Goal: Communication & Community: Answer question/provide support

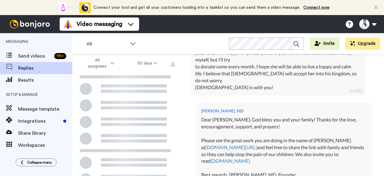
scroll to position [233, 0]
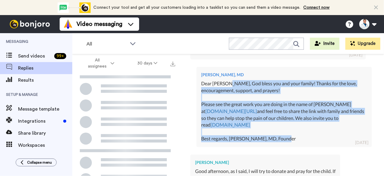
drag, startPoint x: 292, startPoint y: 126, endPoint x: 225, endPoint y: 68, distance: 88.4
click at [225, 80] on div "Dear [PERSON_NAME], God bless you and your family! Thanks for the love, encoura…" at bounding box center [284, 111] width 166 height 62
copy div "[DEMOGRAPHIC_DATA] bless you and your family! Thanks for the love, encouragemen…"
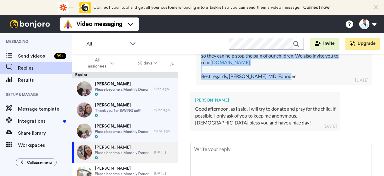
scroll to position [297, 0]
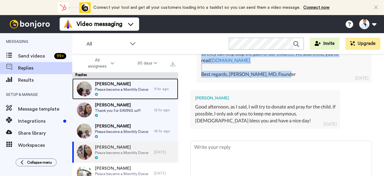
click at [128, 92] on span "Please become a Monthly Donor" at bounding box center [122, 89] width 54 height 5
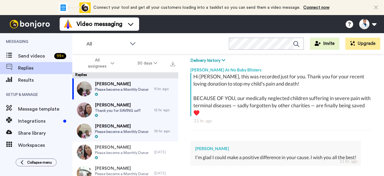
scroll to position [168, 0]
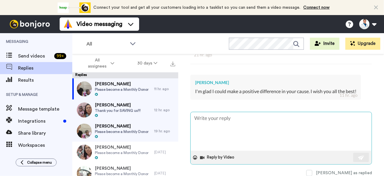
type textarea "x"
type textarea "D"
type textarea "x"
type textarea "De"
type textarea "x"
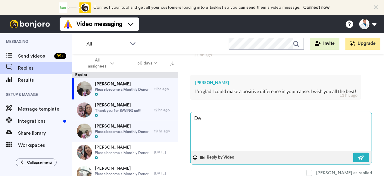
type textarea "Dea"
type textarea "x"
type textarea "Dear"
type textarea "x"
type textarea "Dear"
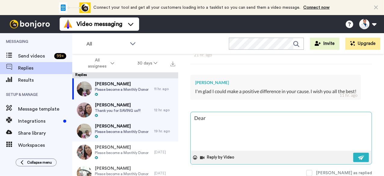
type textarea "x"
type textarea "Dear M"
type textarea "x"
type textarea "Dear [PERSON_NAME]"
type textarea "x"
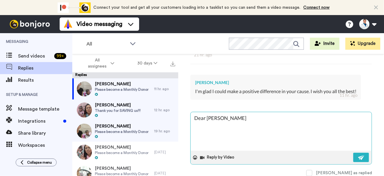
type textarea "Dear Mam"
type textarea "x"
type textarea "Dear Mamz"
type textarea "x"
type textarea "Dear Mamza"
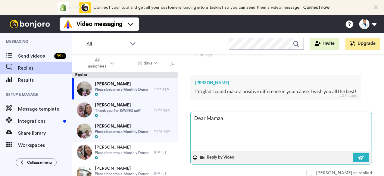
type textarea "x"
type textarea "Dear Mamz"
type textarea "x"
type textarea "Dear Mam"
type textarea "x"
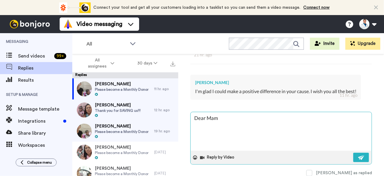
type textarea "Dear [PERSON_NAME]"
type textarea "x"
type textarea "Dear M"
type textarea "x"
type textarea "Dear"
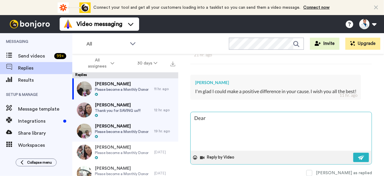
type textarea "x"
type textarea "Dear"
type textarea "x"
type textarea "Dear"
type textarea "x"
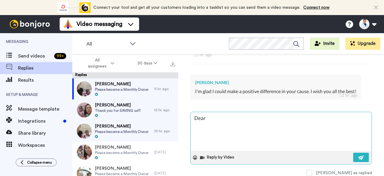
type textarea "Dear h"
type textarea "x"
type textarea "Dear ha"
type textarea "x"
type textarea "Dear ham"
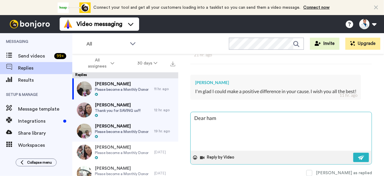
type textarea "x"
type textarea "Dear hamz"
type textarea "x"
type textarea "Dear [PERSON_NAME]"
type textarea "x"
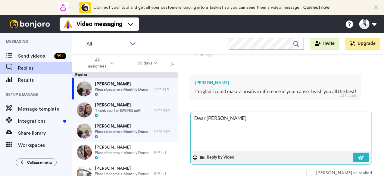
type textarea "Dear hamz"
type textarea "x"
type textarea "Dear ham"
type textarea "x"
type textarea "Dear ha"
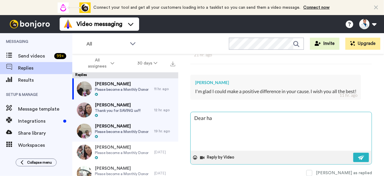
type textarea "x"
type textarea "Dear h"
type textarea "x"
type textarea "Dear"
type textarea "x"
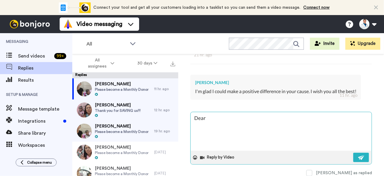
type textarea "Dear H"
type textarea "x"
type textarea "Dear [PERSON_NAME]"
type textarea "x"
type textarea "Dear [PERSON_NAME]"
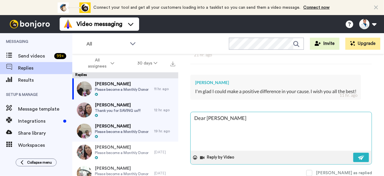
type textarea "x"
type textarea "Dear [PERSON_NAME]"
type textarea "x"
type textarea "Dear [PERSON_NAME]"
type textarea "x"
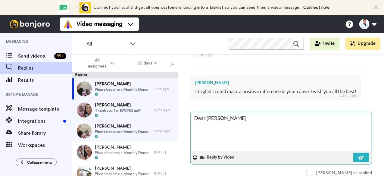
type textarea "Dear [PERSON_NAME],"
type textarea "x"
type textarea "Dear [PERSON_NAME],"
type textarea "x"
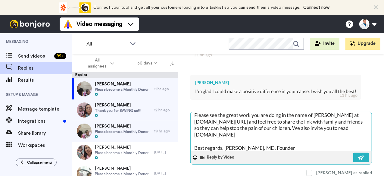
scroll to position [0, 0]
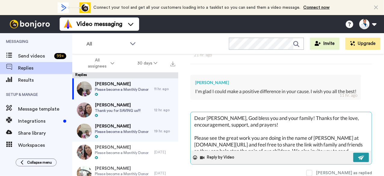
type textarea "Dear [PERSON_NAME], God bless you and your family! Thanks for the love, encoura…"
click at [353, 154] on button at bounding box center [361, 157] width 16 height 9
type textarea "x"
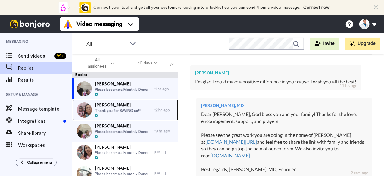
click at [118, 110] on span "Thank you for SAVING us!!!" at bounding box center [118, 110] width 46 height 5
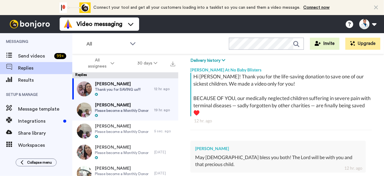
scroll to position [161, 0]
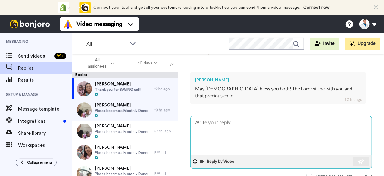
type textarea "x"
type textarea "D"
type textarea "x"
type textarea "De"
type textarea "x"
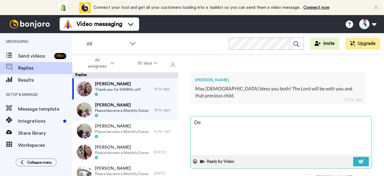
type textarea "Dea"
type textarea "x"
type textarea "Dear"
type textarea "x"
type textarea "Dear"
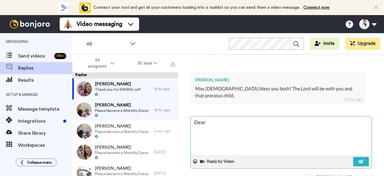
type textarea "x"
type textarea "Dear J"
type textarea "x"
type textarea "Dear [PERSON_NAME]"
type textarea "x"
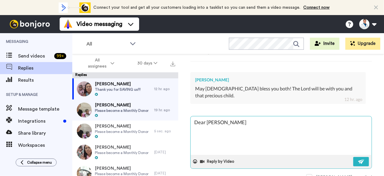
type textarea "Dear [PERSON_NAME]"
type textarea "x"
type textarea "Dear [PERSON_NAME]"
type textarea "x"
type textarea "Dear [PERSON_NAME]"
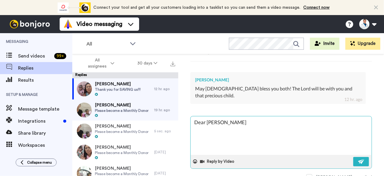
type textarea "x"
type textarea "Dear [PERSON_NAME]"
type textarea "x"
type textarea "Dear [PERSON_NAME],"
type textarea "x"
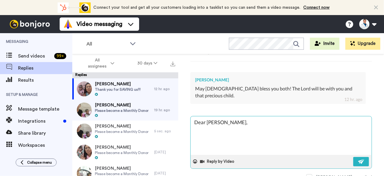
type textarea "Dear [PERSON_NAME],"
type textarea "x"
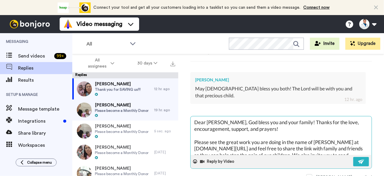
scroll to position [23, 0]
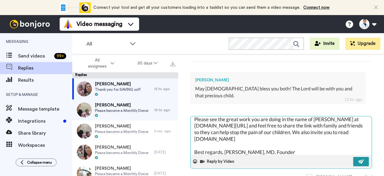
type textarea "Dear [PERSON_NAME], God bless you and your family! Thanks for the love, encoura…"
click at [358, 159] on img at bounding box center [361, 161] width 7 height 5
type textarea "x"
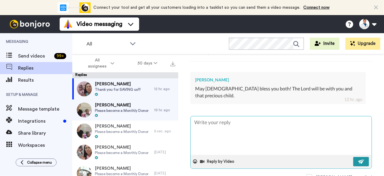
scroll to position [0, 0]
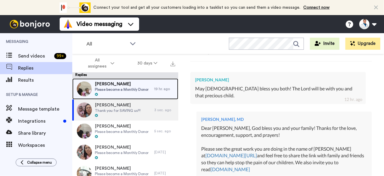
click at [120, 85] on span "[PERSON_NAME]" at bounding box center [122, 84] width 54 height 6
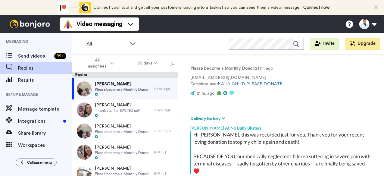
scroll to position [92, 0]
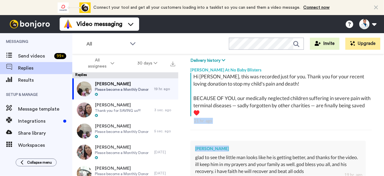
drag, startPoint x: 379, startPoint y: 111, endPoint x: 380, endPoint y: 141, distance: 30.1
click at [380, 141] on div "Dallas Dallas My Yahoo Delete Open original Resend Please become a Monthly Dono…" at bounding box center [281, 125] width 206 height 143
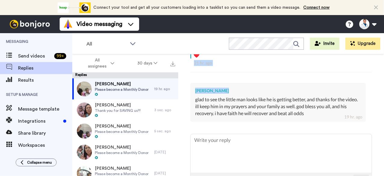
scroll to position [151, 0]
click at [379, 143] on div "Dallas Dallas My Yahoo Delete Open original Resend Please become a Monthly Dono…" at bounding box center [281, 125] width 206 height 143
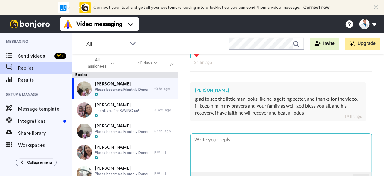
click at [217, 140] on textarea at bounding box center [281, 152] width 181 height 39
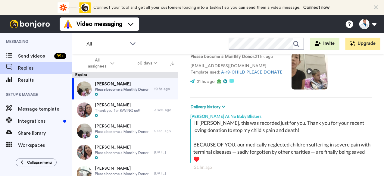
scroll to position [175, 0]
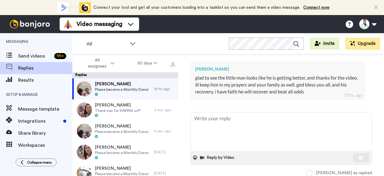
type textarea "x"
type textarea "D"
type textarea "x"
type textarea "De"
type textarea "x"
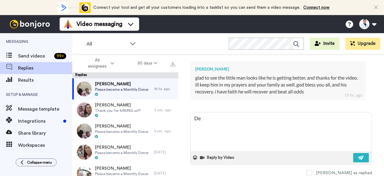
type textarea "Dea"
type textarea "x"
type textarea "Dear"
type textarea "x"
type textarea "Dear"
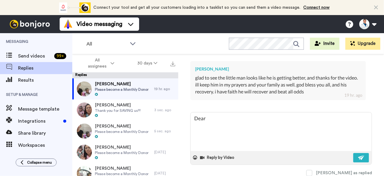
type textarea "x"
type textarea "Dear D"
type textarea "x"
type textarea "Dear [PERSON_NAME]"
type textarea "x"
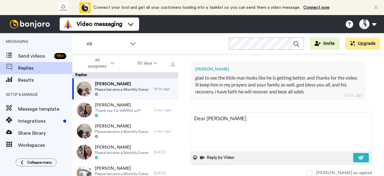
type textarea "Dear [PERSON_NAME]"
type textarea "x"
type textarea "Dear [PERSON_NAME]"
type textarea "x"
type textarea "Dear [PERSON_NAME]"
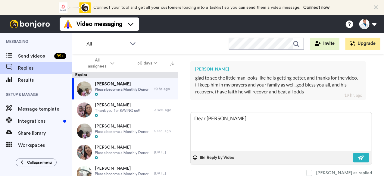
type textarea "x"
type textarea "Dear [PERSON_NAME]"
type textarea "x"
type textarea "Dear [PERSON_NAME],"
type textarea "x"
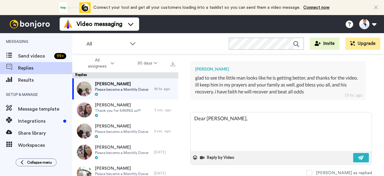
type textarea "Dear [PERSON_NAME],"
paste textarea "[DEMOGRAPHIC_DATA] bless you and your family! Thanks for the love, encouragemen…"
type textarea "x"
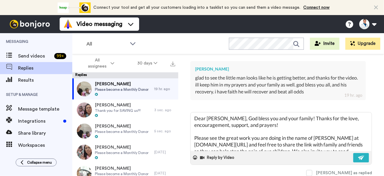
scroll to position [23, 0]
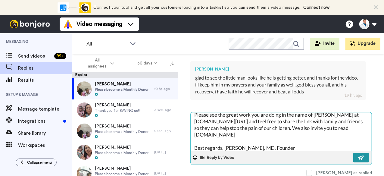
type textarea "Dear [PERSON_NAME], God bless you and your family! Thanks for the love, encoura…"
click at [358, 155] on img at bounding box center [361, 157] width 7 height 5
type textarea "x"
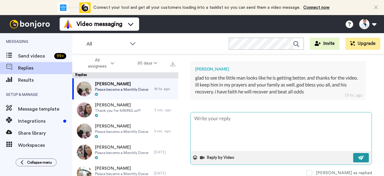
scroll to position [0, 0]
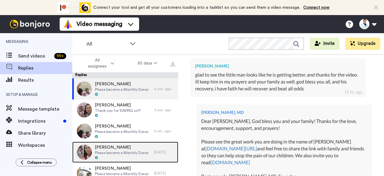
click at [125, 147] on span "[PERSON_NAME]" at bounding box center [122, 147] width 54 height 6
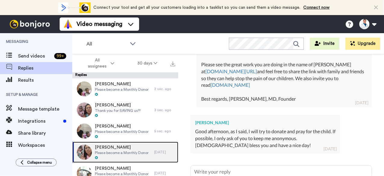
scroll to position [276, 0]
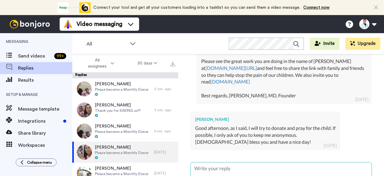
type textarea "x"
type textarea "o"
type textarea "x"
type textarea "of"
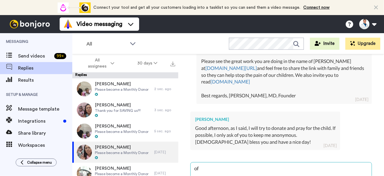
type textarea "x"
type textarea "of"
type textarea "x"
type textarea "of c"
type textarea "x"
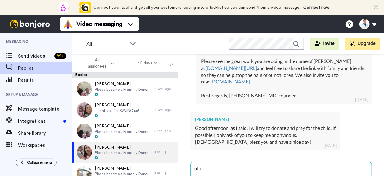
type textarea "of co"
type textarea "x"
type textarea "of cou"
type textarea "x"
type textarea "of cour"
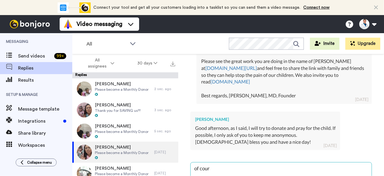
type textarea "x"
type textarea "of cours"
type textarea "x"
type textarea "of course"
type textarea "x"
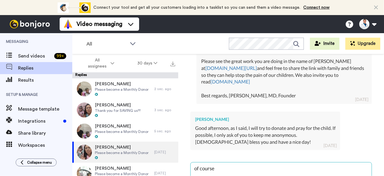
type textarea "of course!"
type textarea "x"
type textarea "of course!!"
type textarea "x"
type textarea "of course!!"
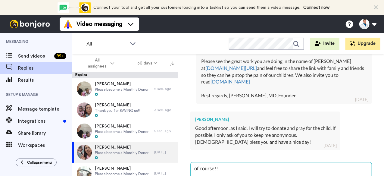
type textarea "x"
type textarea "of course!!"
type textarea "x"
type textarea "of course!! B"
type textarea "x"
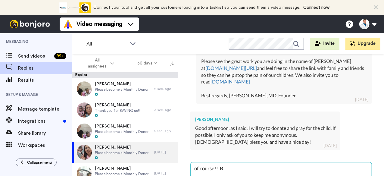
type textarea "of course!! Be"
type textarea "x"
type textarea "of course!! B"
type textarea "x"
type textarea "of course!! Bl"
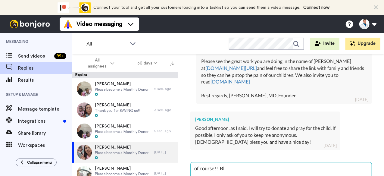
type textarea "x"
type textarea "of course!! Ble"
type textarea "x"
type textarea "of course!! Bles"
type textarea "x"
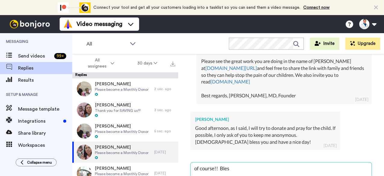
type textarea "of course!! Bless"
type textarea "x"
type textarea "of course!! Blessi"
type textarea "x"
type textarea "of course!! Blessin"
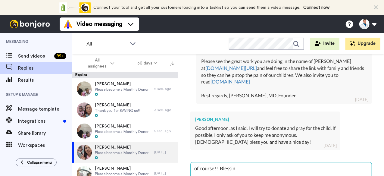
type textarea "x"
type textarea "of course!! Blessing"
type textarea "x"
type textarea "of course!! Blessings"
type textarea "x"
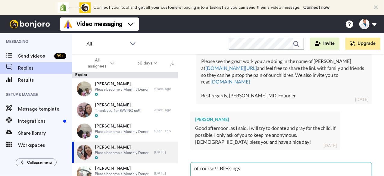
type textarea "of course!! Blessings"
type textarea "x"
type textarea "of course!! Blessings t"
type textarea "x"
type textarea "of course!! Blessings to"
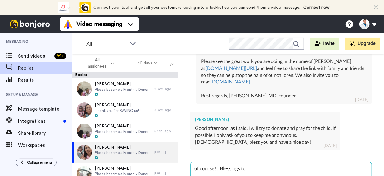
type textarea "x"
type textarea "of course!! Blessings to"
type textarea "x"
type textarea "of course!! Blessings to y"
type textarea "x"
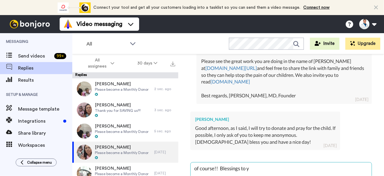
type textarea "of course!! Blessings to yo"
type textarea "x"
type textarea "of course!! Blessings to you"
type textarea "x"
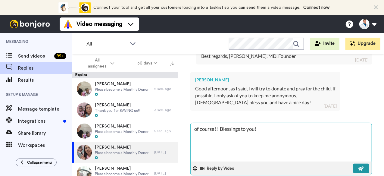
type textarea "of course!! Blessings to you!"
click at [353, 163] on button at bounding box center [361, 167] width 16 height 9
type textarea "x"
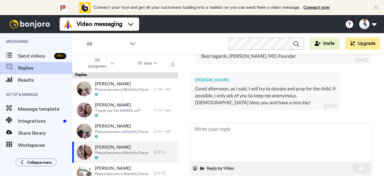
type textarea "x"
